Goal: Task Accomplishment & Management: Complete application form

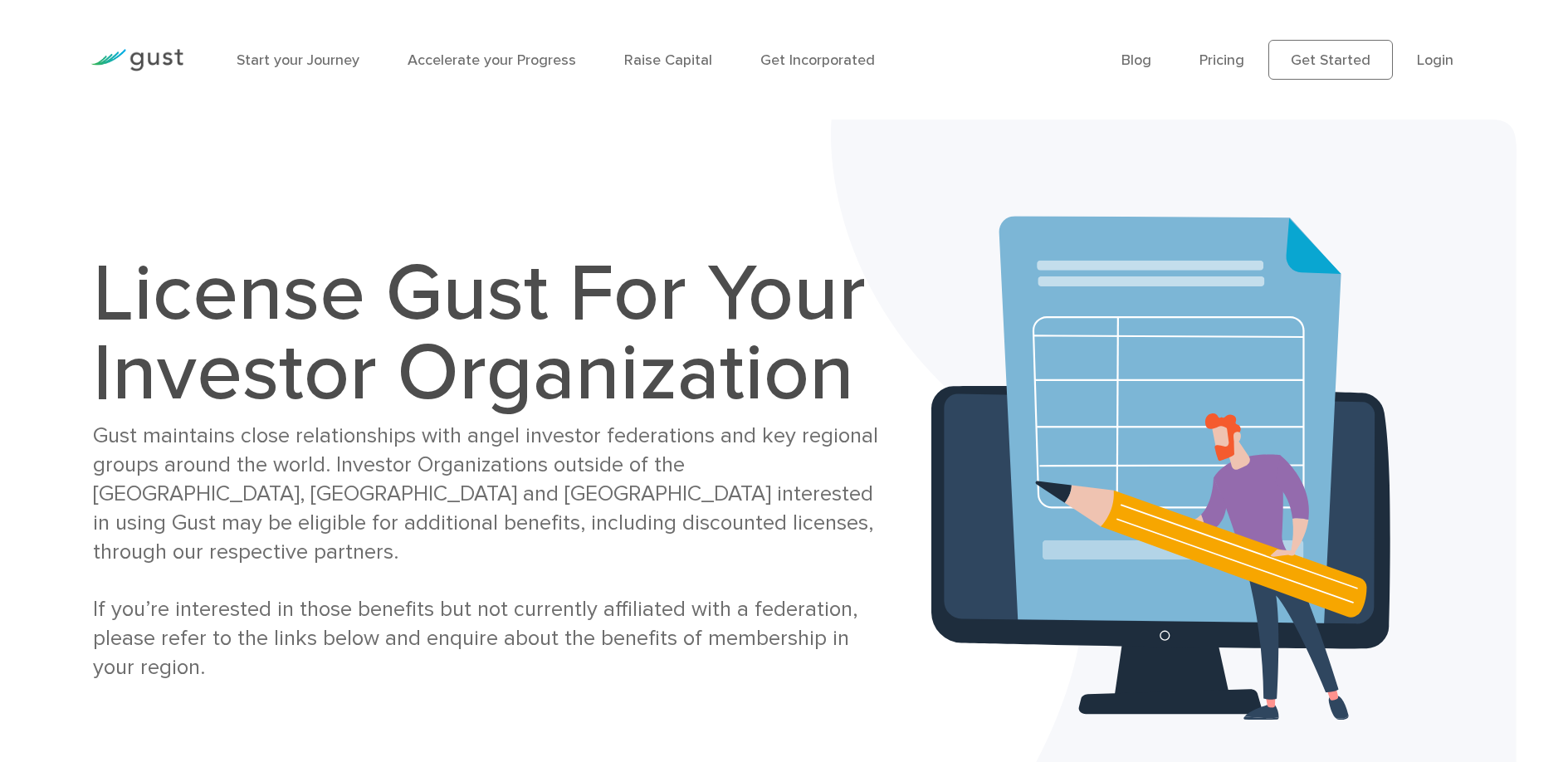
click at [1391, 195] on img at bounding box center [1174, 468] width 685 height 697
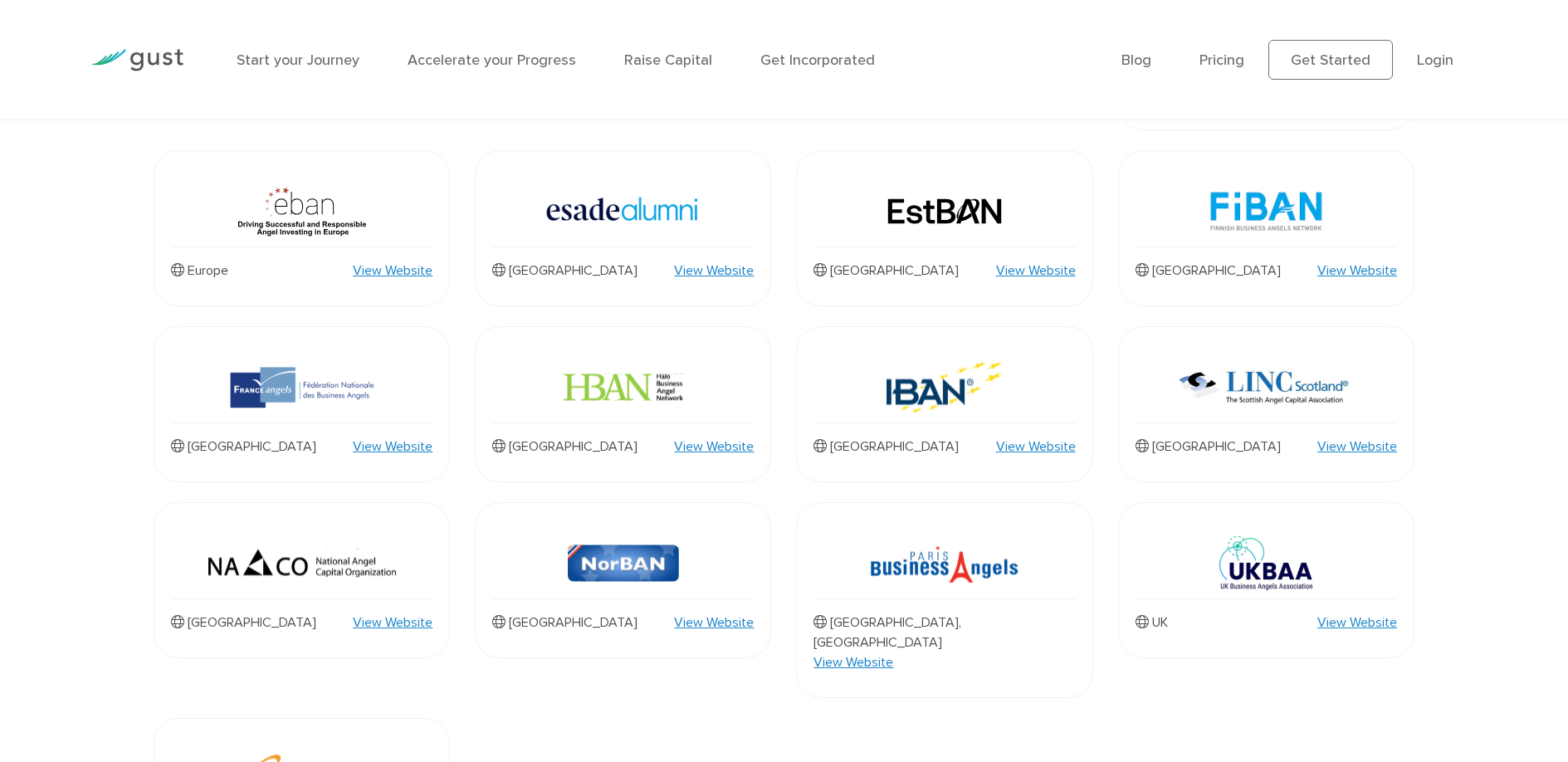
scroll to position [751, 0]
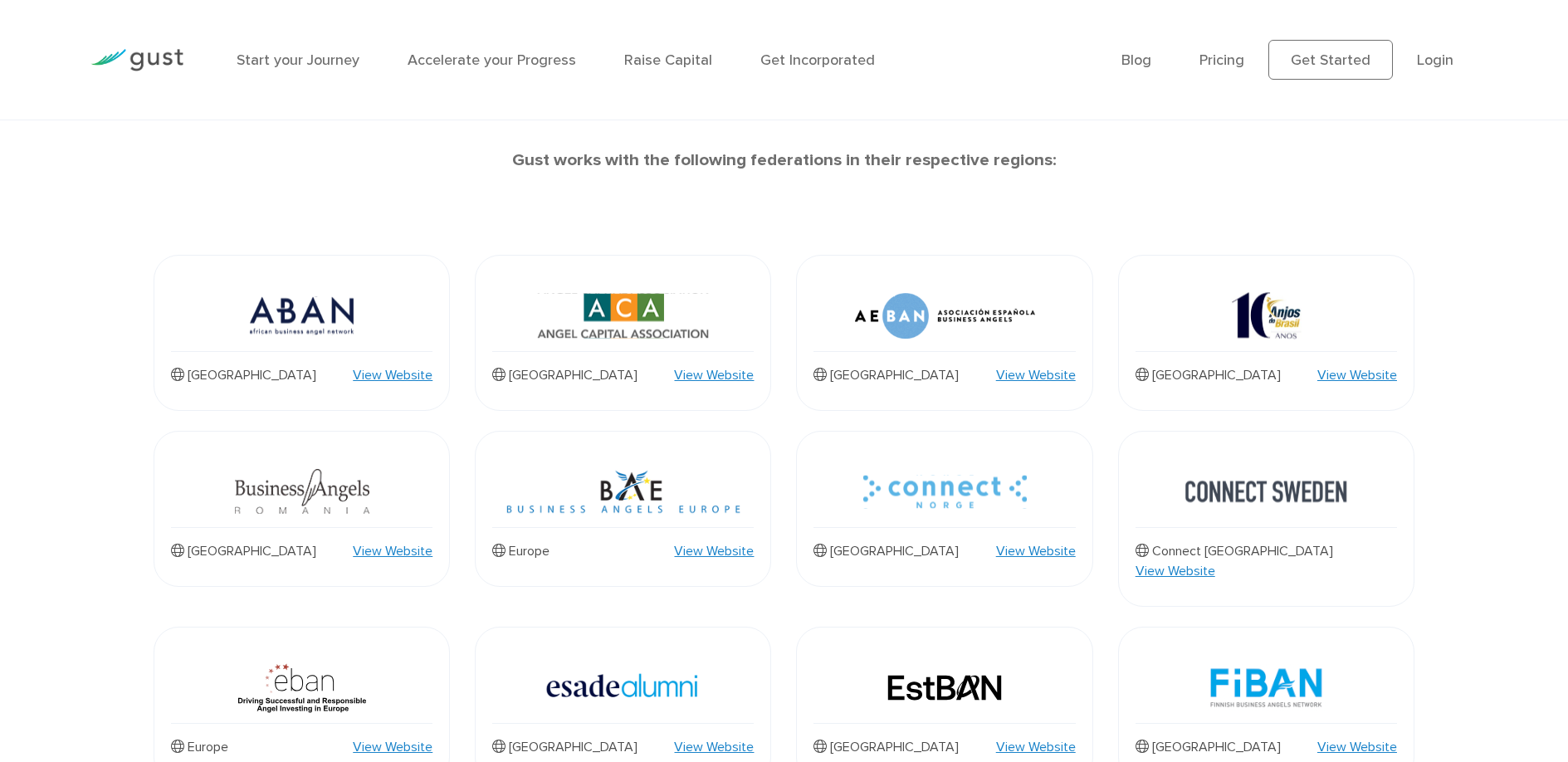
click at [657, 317] on img at bounding box center [623, 315] width 172 height 70
click at [594, 328] on img at bounding box center [623, 315] width 172 height 70
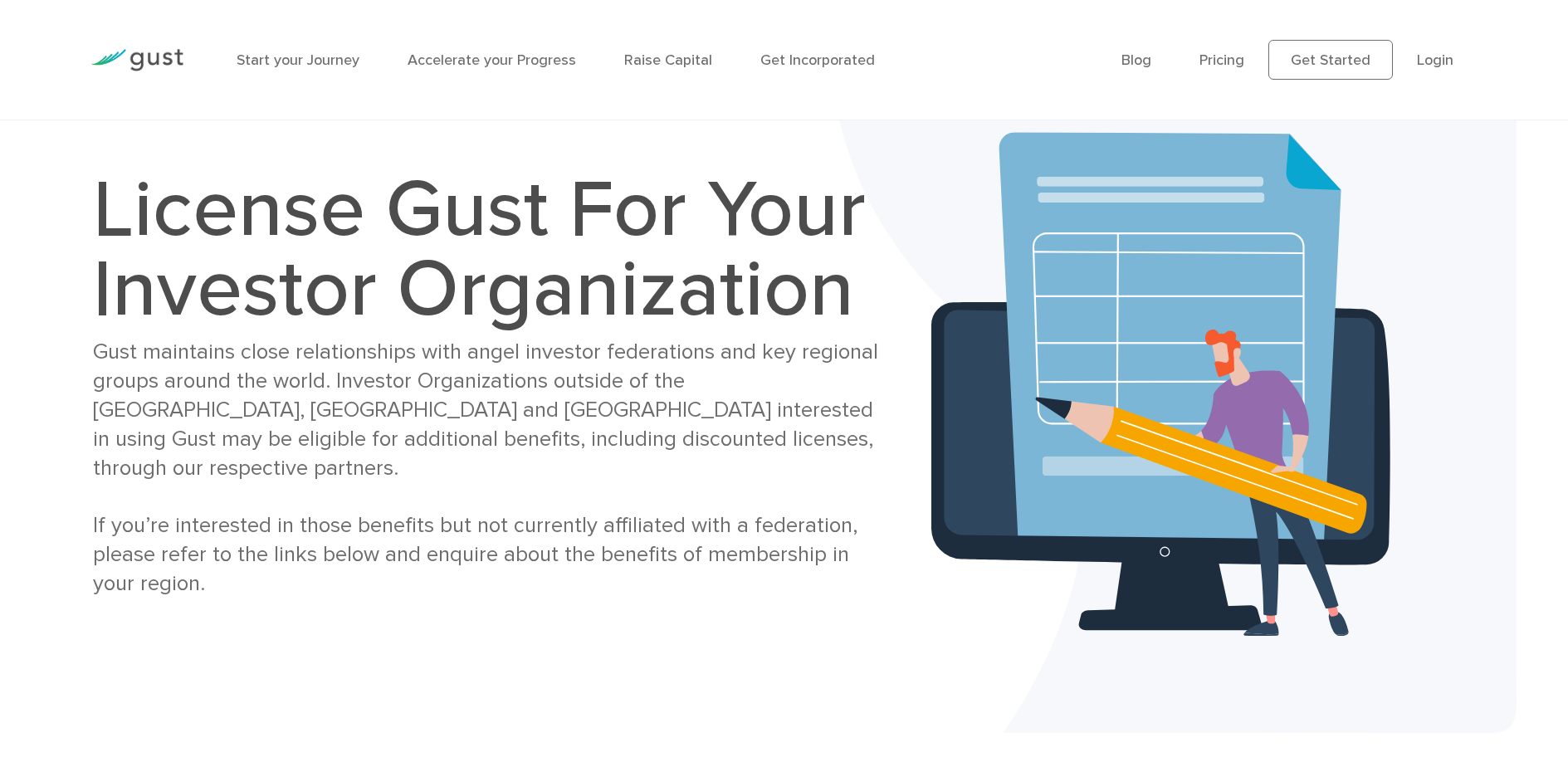
scroll to position [0, 0]
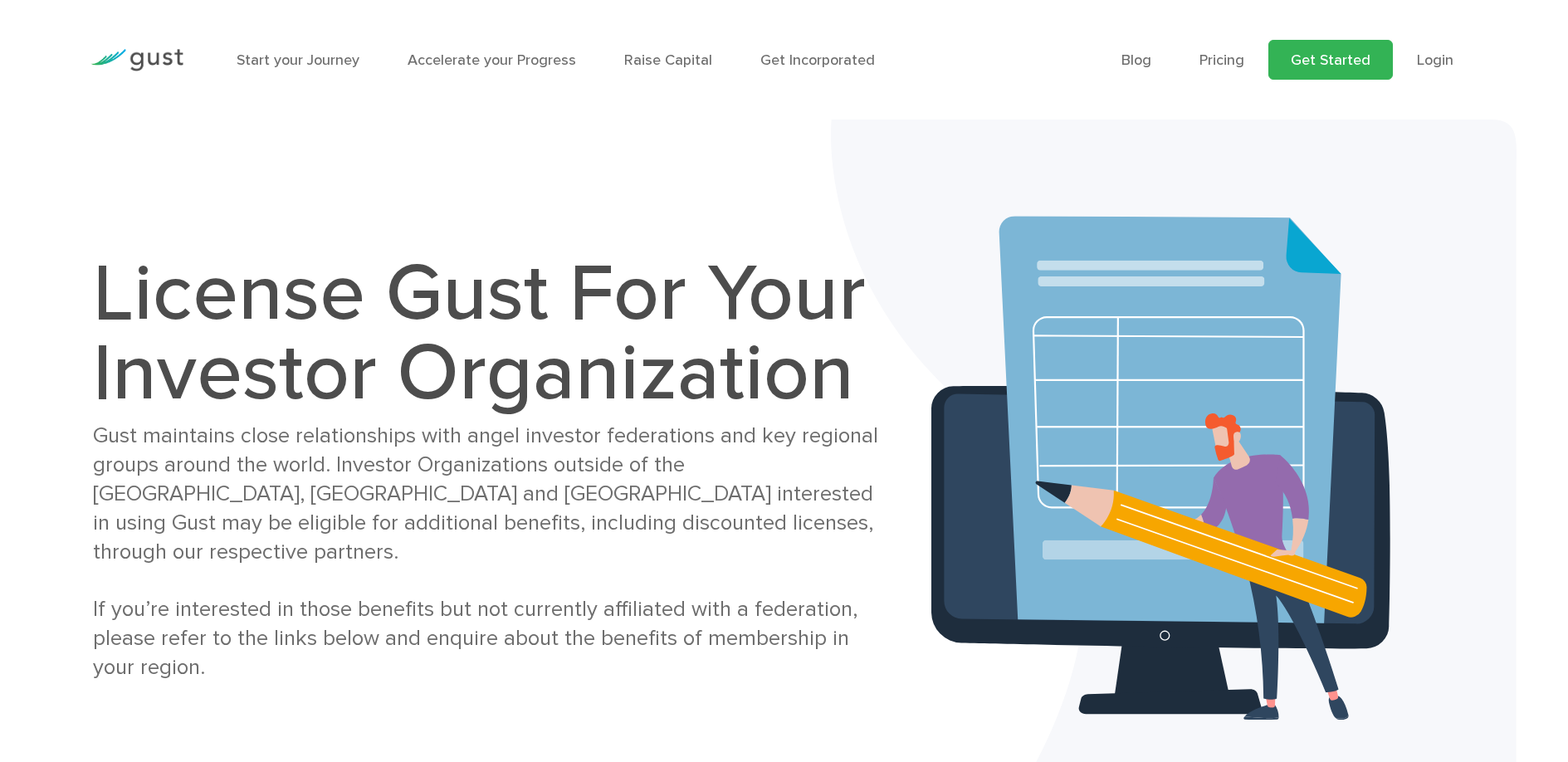
click at [1327, 62] on link "Get Started" at bounding box center [1331, 60] width 125 height 40
